Goal: Book appointment/travel/reservation

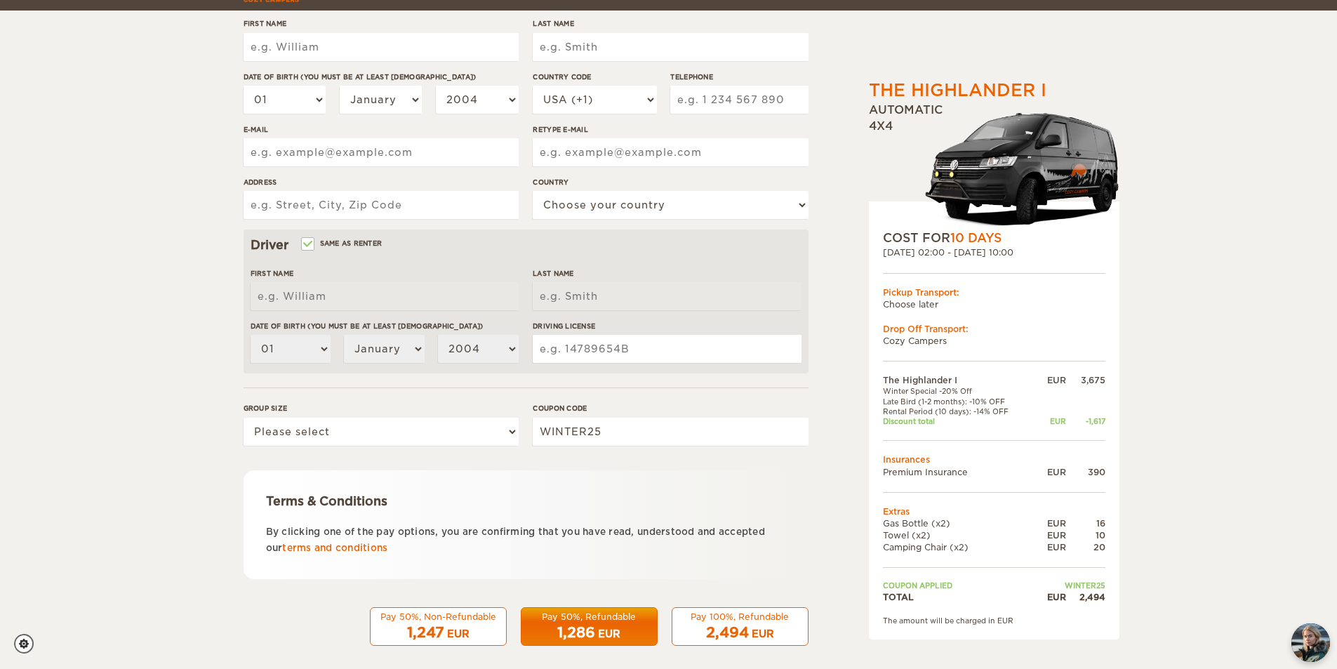
scroll to position [243, 0]
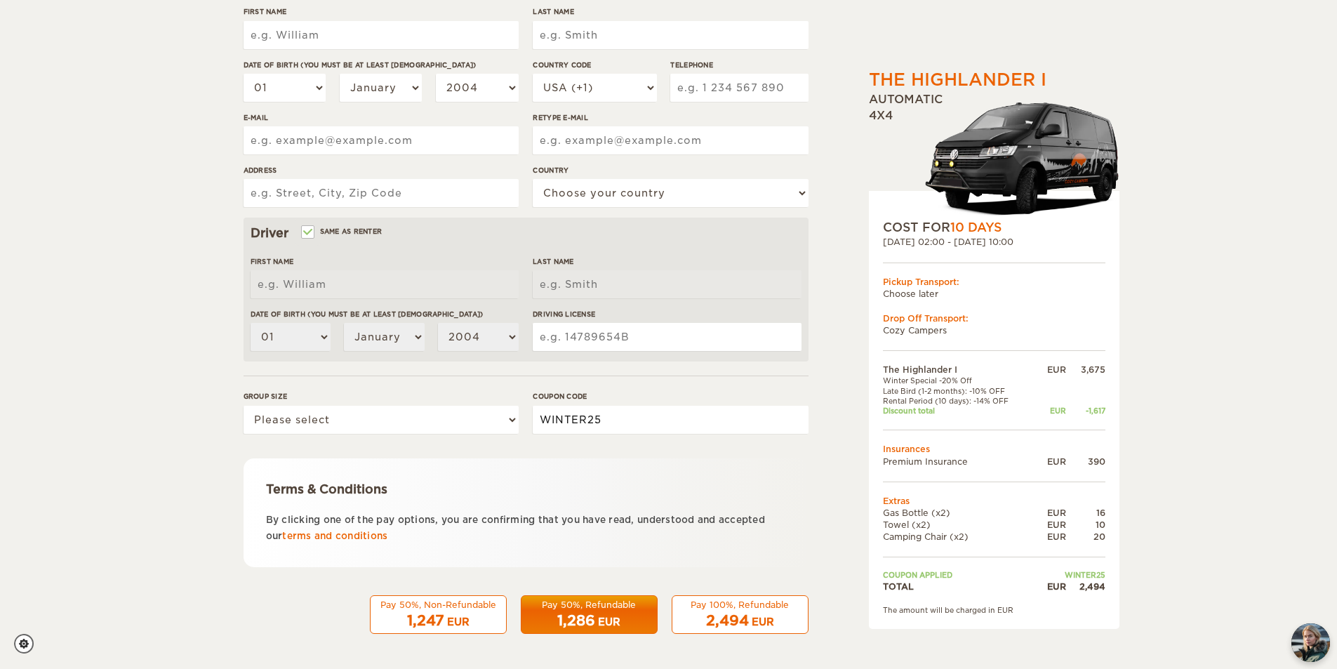
click at [645, 424] on input "WINTER25" at bounding box center [669, 420] width 275 height 28
click at [414, 426] on select "Please select 1 2" at bounding box center [380, 420] width 275 height 28
select select "2"
click at [243, 406] on select "Please select 1 2" at bounding box center [380, 420] width 275 height 28
click at [692, 424] on input "WINTER25" at bounding box center [669, 420] width 275 height 28
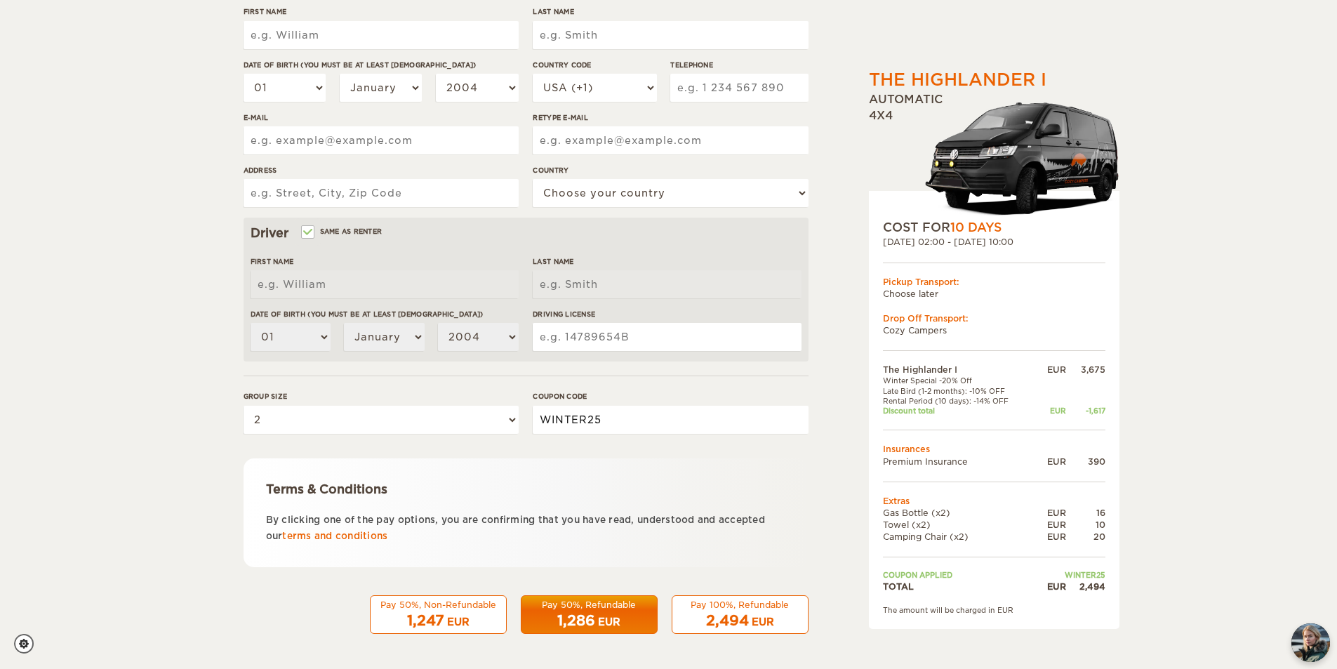
drag, startPoint x: 800, startPoint y: 420, endPoint x: 528, endPoint y: 403, distance: 272.7
click at [528, 403] on div "Group size Please select 1 2 Coupon code WINTER25" at bounding box center [525, 417] width 565 height 53
type input "EPICICELAND"
click at [759, 466] on div "Terms & Conditions By clicking one of the pay options, you are confirming that …" at bounding box center [525, 512] width 565 height 109
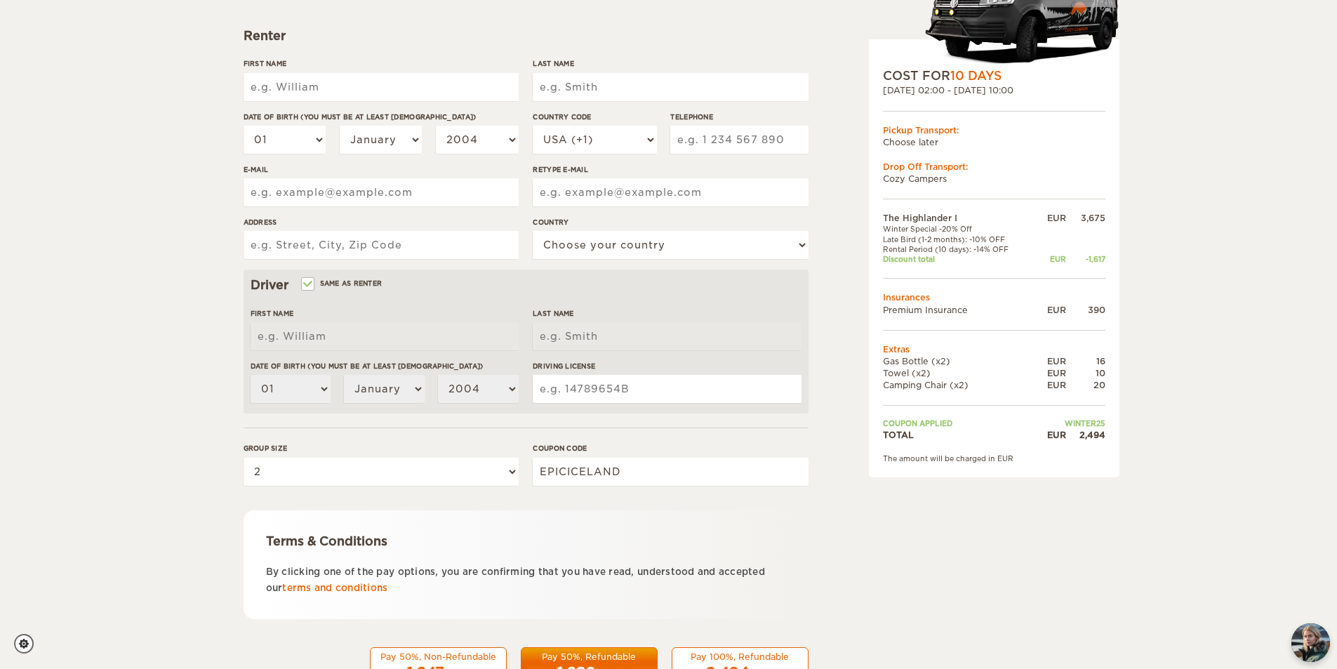
scroll to position [210, 0]
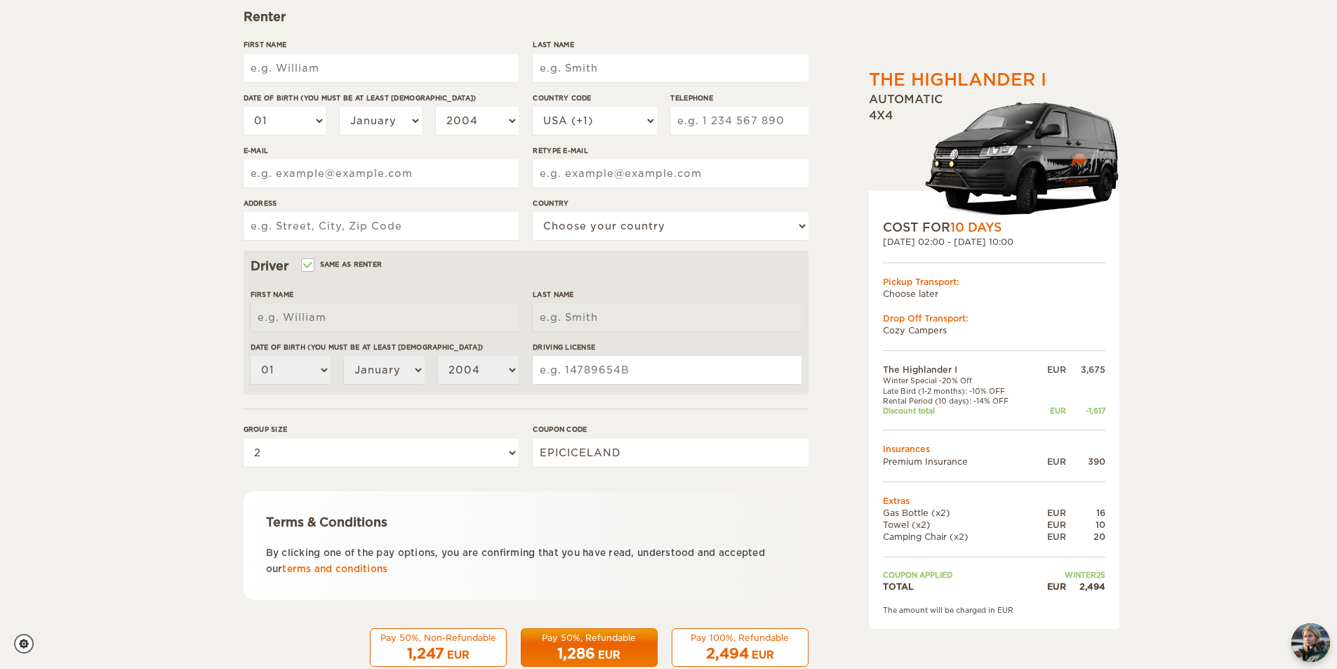
click at [853, 395] on div "The Highlander I Expand Collapse Total 2,494 EUR Automatic 4x4 COST FOR 10 Days…" at bounding box center [958, 273] width 272 height 830
click at [126, 309] on div "The Highlander I Expand Collapse Total 2,494 EUR Automatic 4x4 COST FOR 10 Days…" at bounding box center [668, 246] width 1337 height 912
click at [835, 321] on div "The Highlander I Expand Collapse Total 2,494 EUR Automatic 4x4 COST FOR 10 Days…" at bounding box center [958, 273] width 272 height 830
click at [1265, 201] on div "The Highlander I Expand Collapse Total 2,494 EUR Automatic 4x4 COST FOR 10 Days…" at bounding box center [668, 246] width 1337 height 912
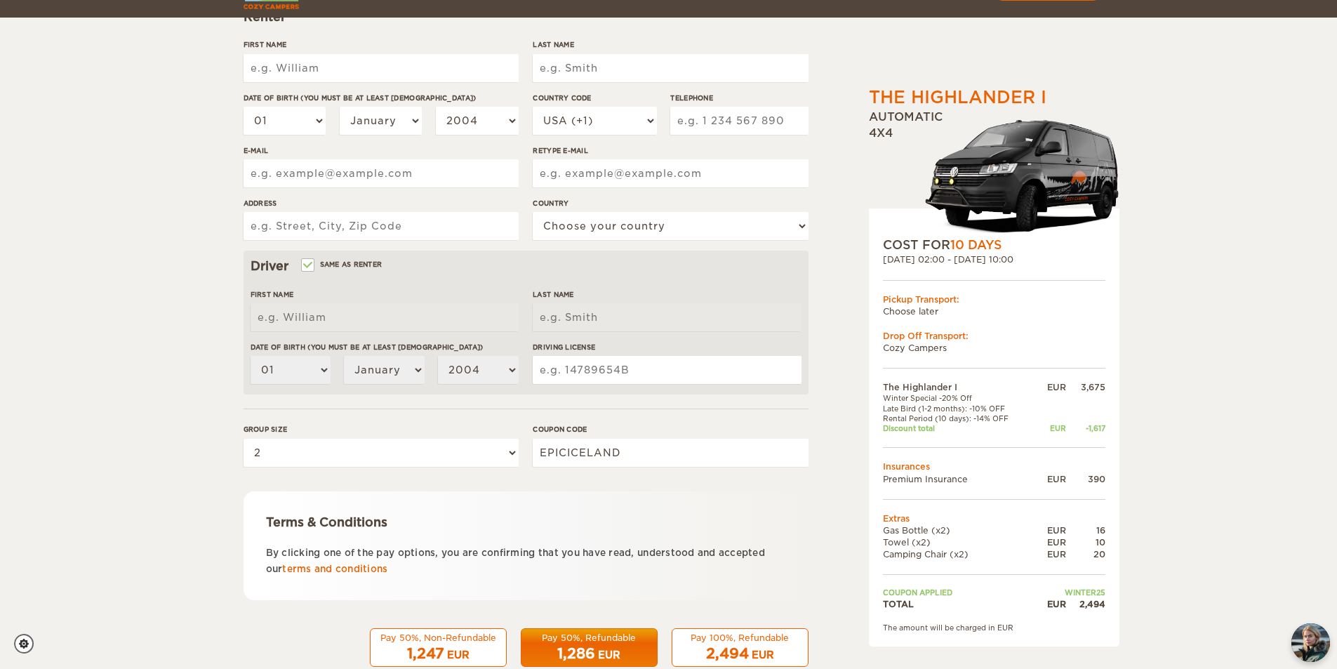
scroll to position [243, 0]
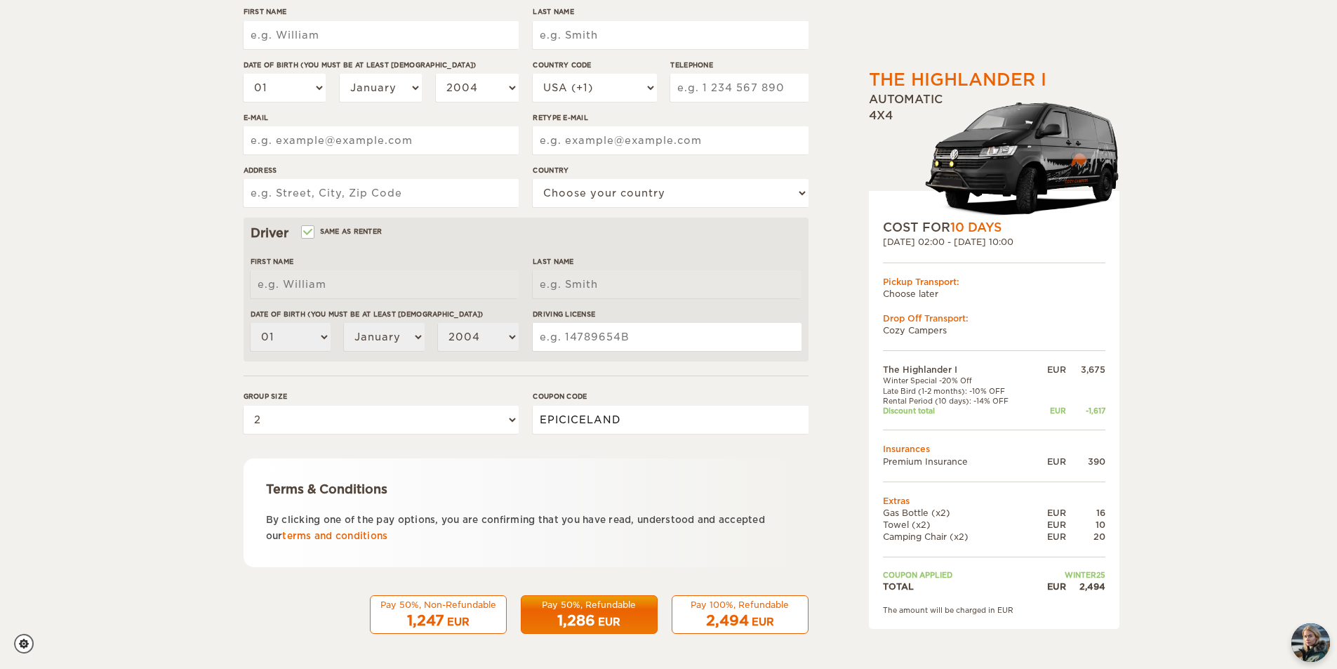
click at [645, 424] on input "EPICICELAND" at bounding box center [669, 420] width 275 height 28
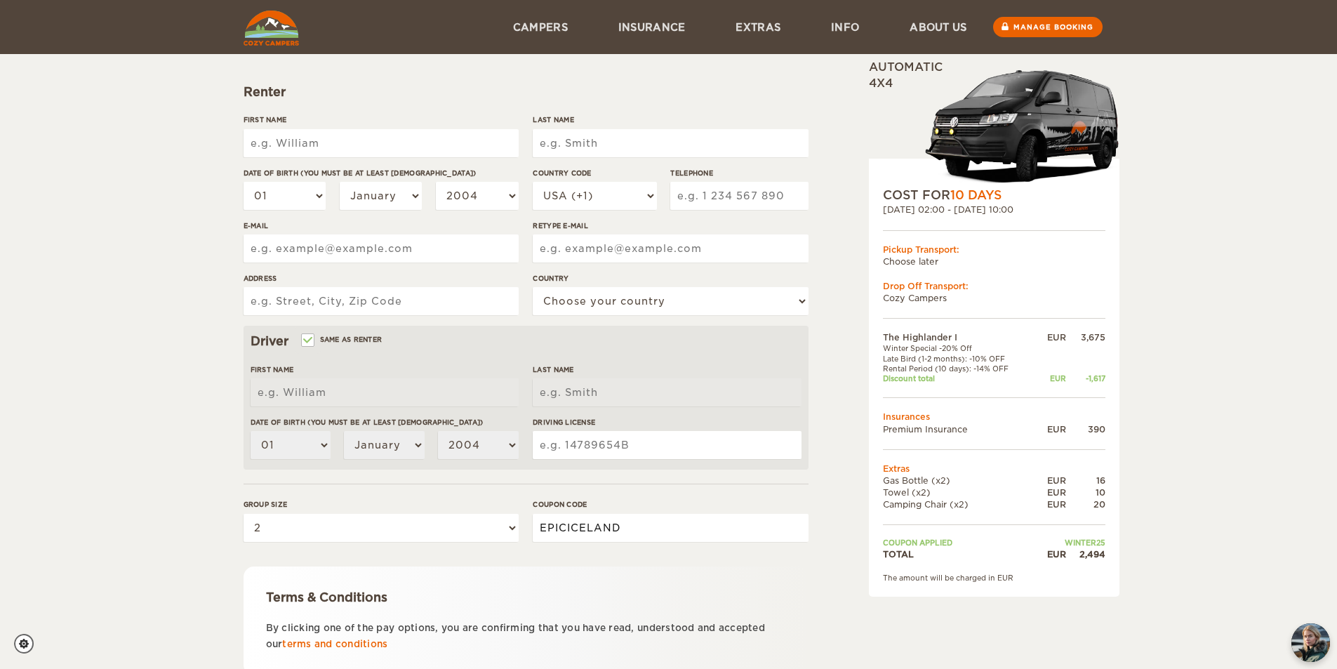
scroll to position [103, 0]
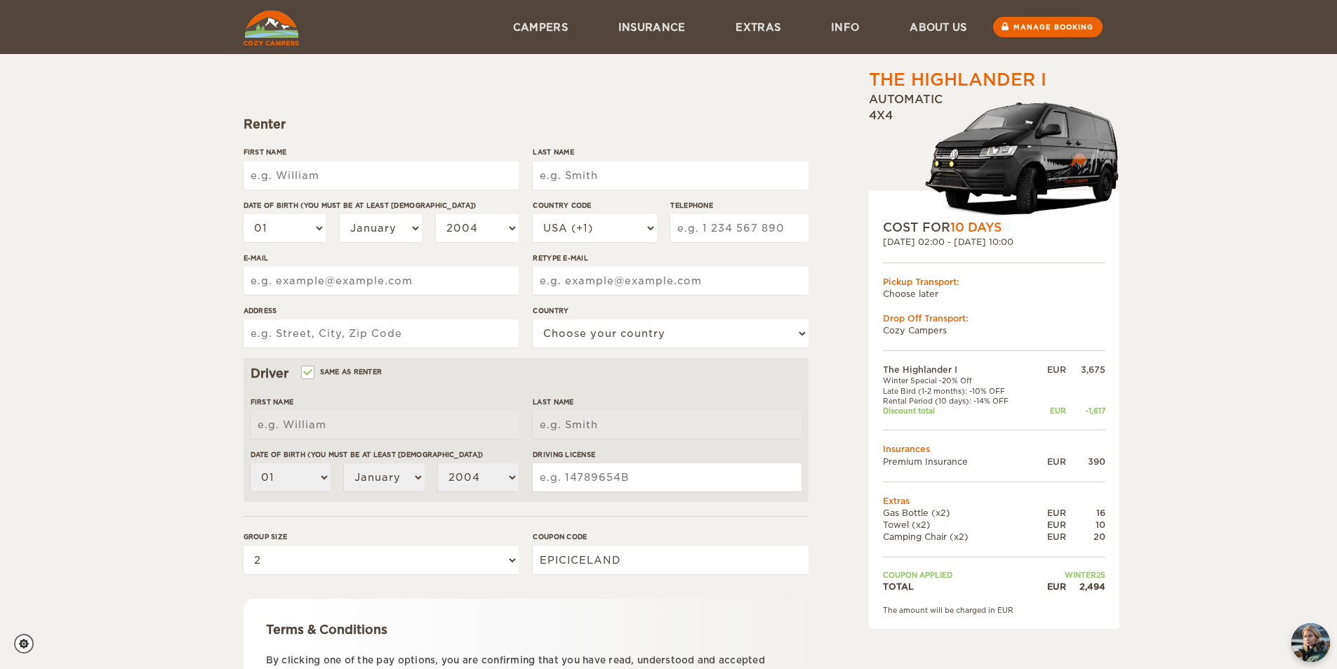
click at [140, 295] on div "The Highlander I Expand Collapse Total 2,494 EUR Automatic 4x4 COST FOR 10 Days…" at bounding box center [668, 353] width 1337 height 912
click at [119, 237] on div "The Highlander I Expand Collapse Total 2,494 EUR Automatic 4x4 COST FOR 10 Days…" at bounding box center [668, 353] width 1337 height 912
click at [401, 106] on form "Renter First Name Last Name Date of birth (You must be at least [DEMOGRAPHIC_DA…" at bounding box center [525, 404] width 565 height 739
click at [386, 341] on input "Address" at bounding box center [380, 333] width 275 height 28
click at [368, 286] on input "E-mail" at bounding box center [380, 281] width 275 height 28
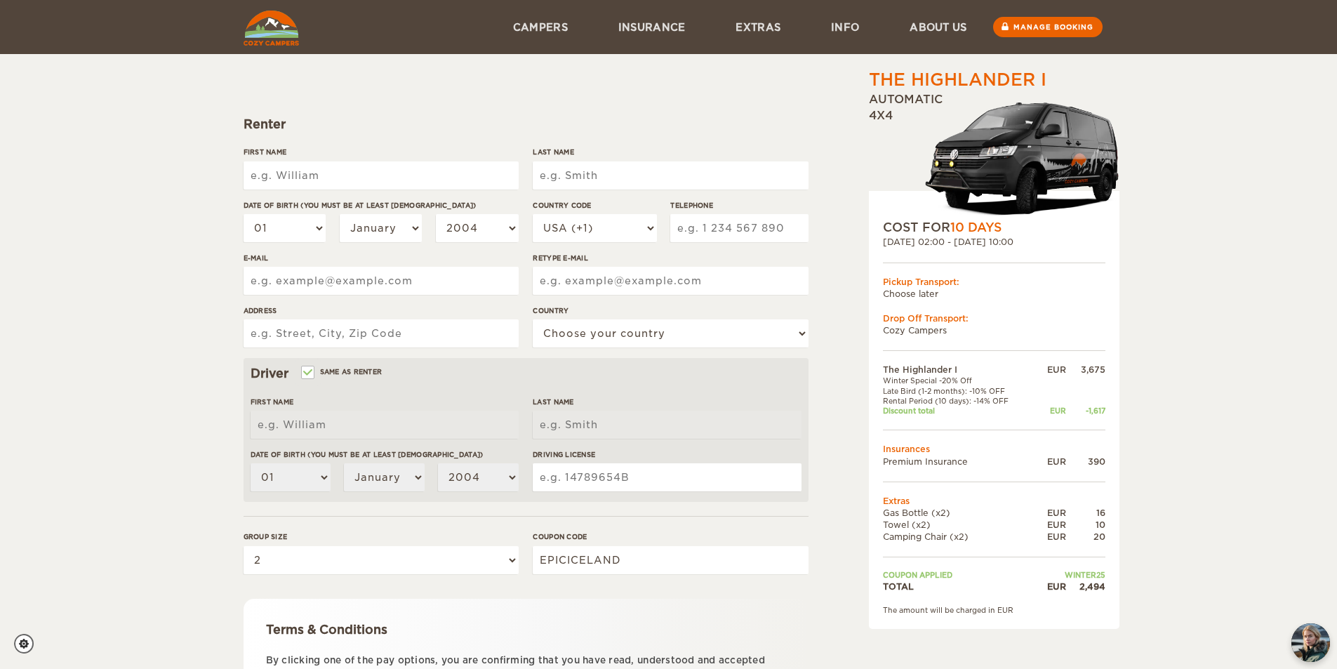
click at [325, 180] on input "First Name" at bounding box center [380, 175] width 275 height 28
click at [580, 179] on input "Last Name" at bounding box center [669, 175] width 275 height 28
click at [622, 279] on input "Retype E-mail" at bounding box center [669, 281] width 275 height 28
click at [656, 328] on form "Renter First Name Last Name Date of birth (You must be at least [DEMOGRAPHIC_DA…" at bounding box center [525, 404] width 565 height 739
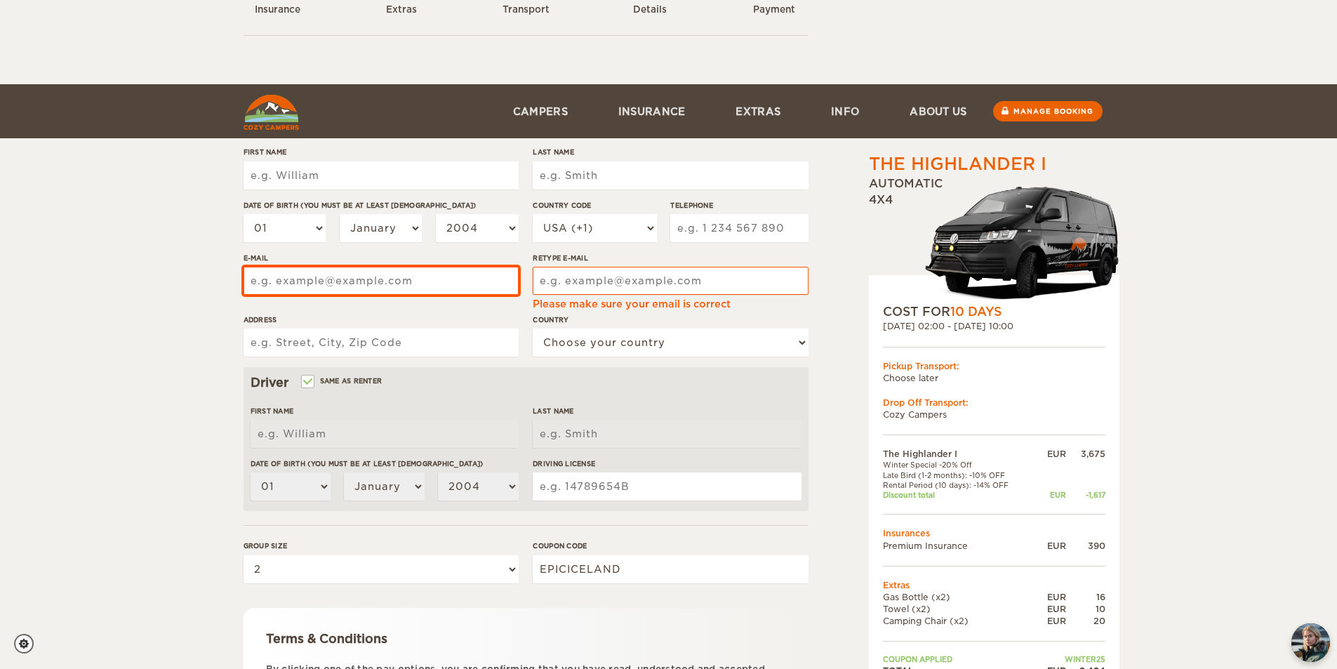
scroll to position [187, 0]
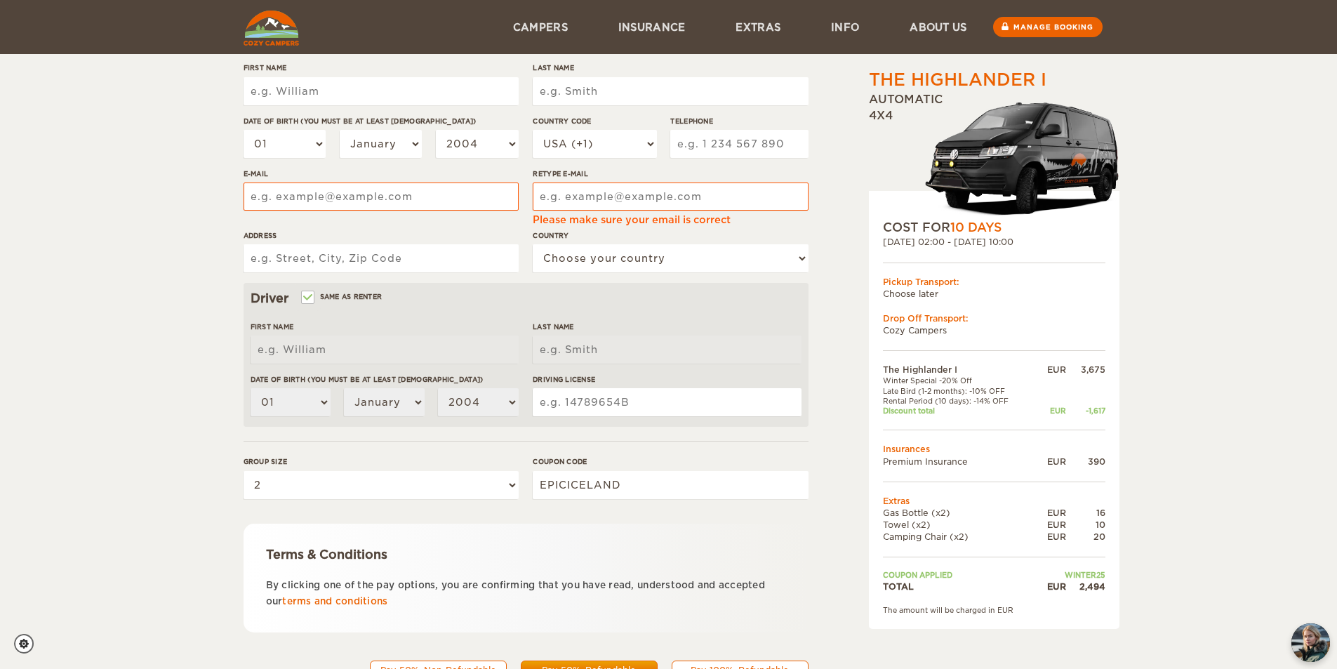
click at [384, 438] on form "Renter First Name Last Name Date of birth (You must be at least [DEMOGRAPHIC_DA…" at bounding box center [525, 325] width 565 height 748
click at [1182, 302] on div "The Highlander I Expand Collapse Total 2,494 EUR Automatic 4x4 COST FOR 10 Days…" at bounding box center [668, 273] width 1337 height 921
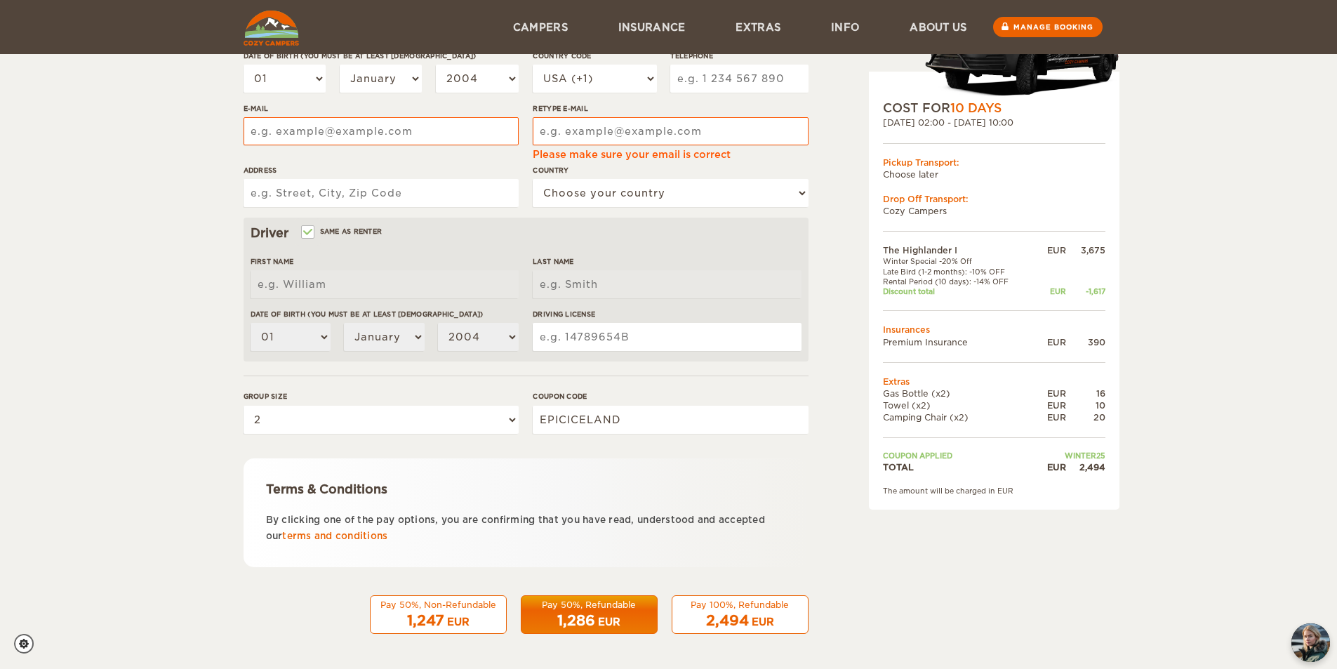
scroll to position [0, 0]
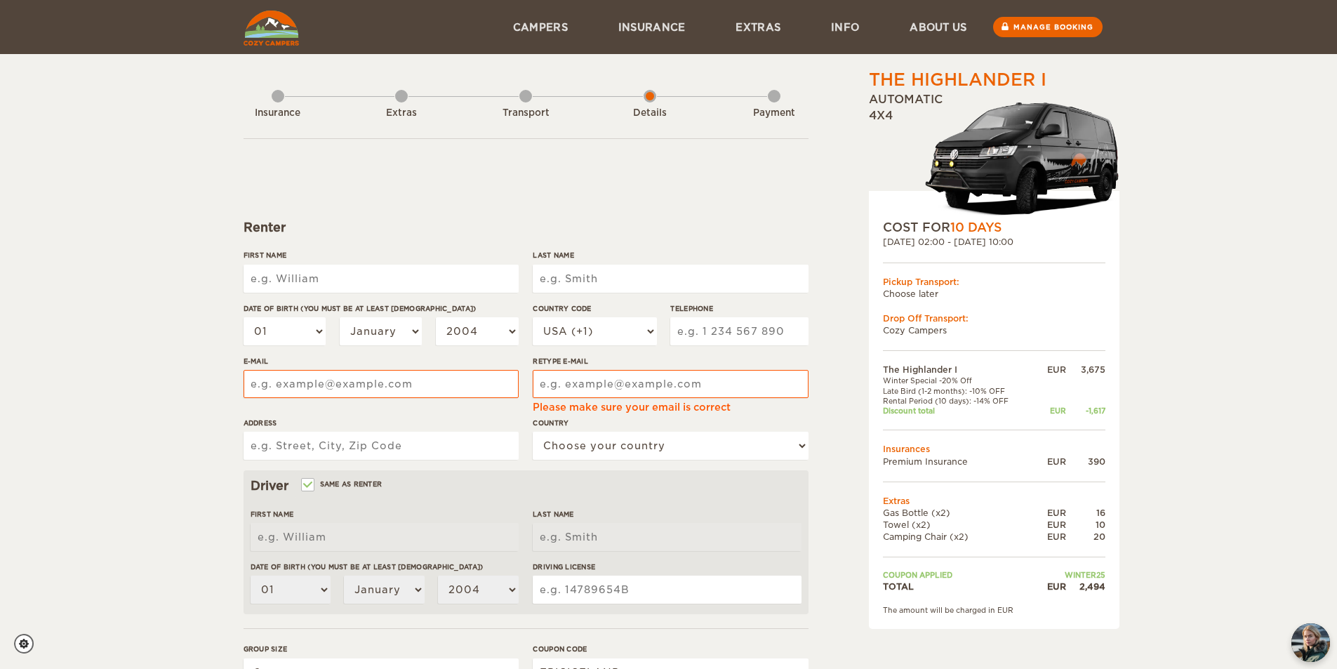
click at [260, 32] on img at bounding box center [270, 28] width 55 height 35
